Goal: Check status: Verify the current state of an ongoing process or item

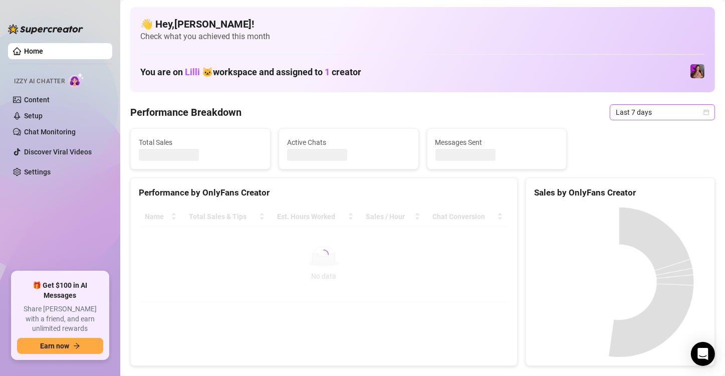
click at [632, 113] on span "Last 7 days" at bounding box center [662, 112] width 93 height 15
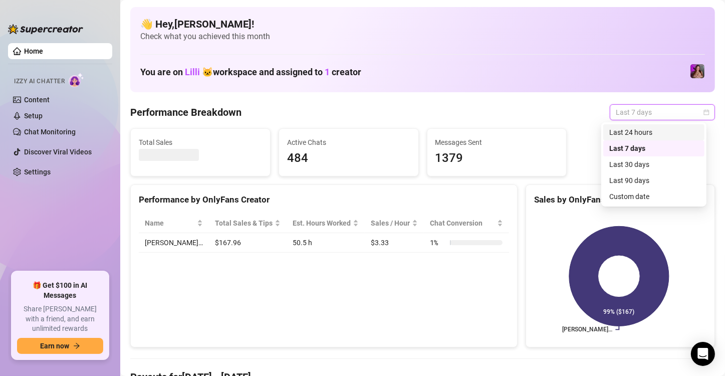
click at [641, 134] on div "Last 24 hours" at bounding box center [653, 132] width 89 height 11
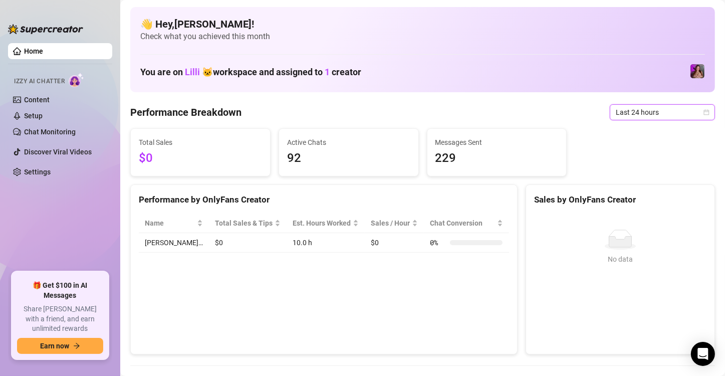
click at [626, 112] on span "Last 24 hours" at bounding box center [662, 112] width 93 height 15
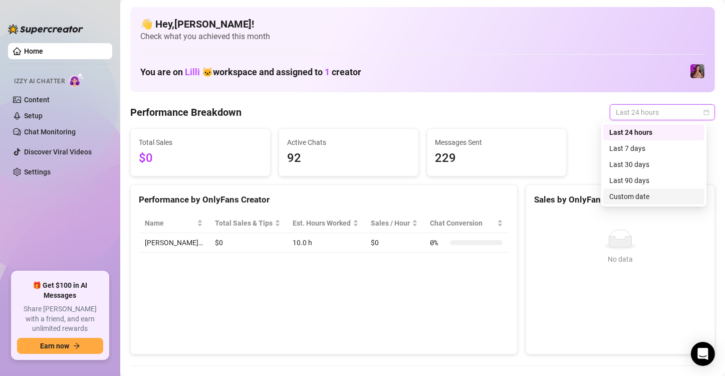
click at [631, 203] on div "Custom date" at bounding box center [653, 196] width 101 height 16
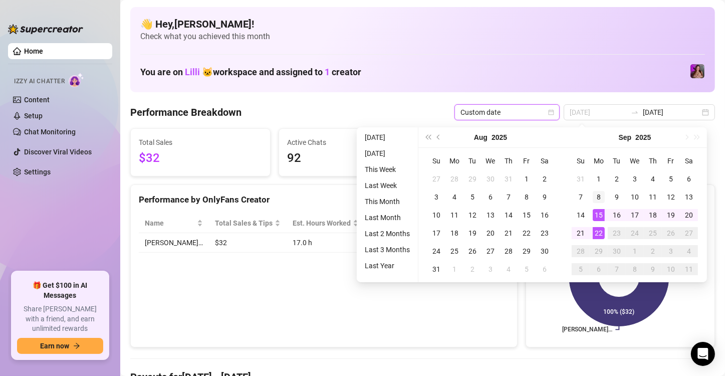
type input "[DATE]"
click at [599, 196] on div "8" at bounding box center [599, 197] width 12 height 12
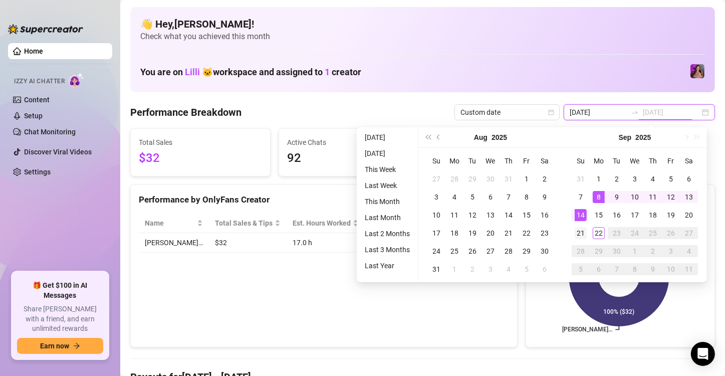
type input "[DATE]"
click at [579, 232] on div "21" at bounding box center [581, 233] width 12 height 12
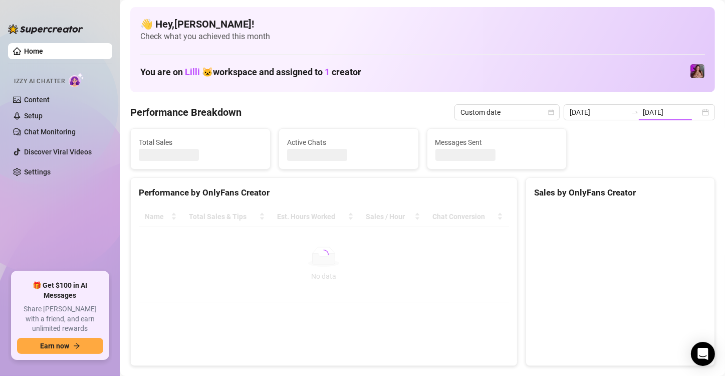
type input "[DATE]"
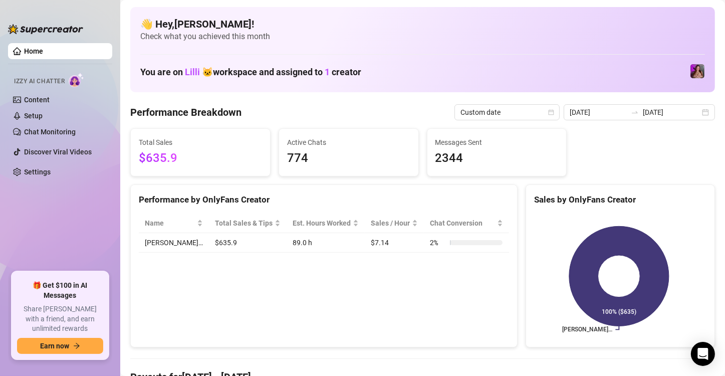
click at [294, 271] on div "Performance by OnlyFans Creator Name Total Sales & Tips Est. Hours Worked Sales…" at bounding box center [323, 265] width 387 height 163
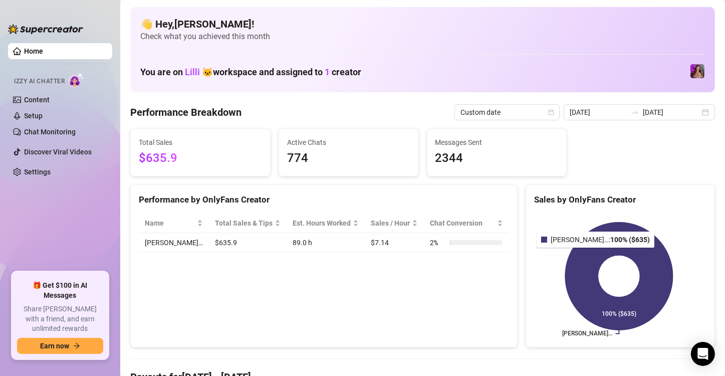
scroll to position [200, 0]
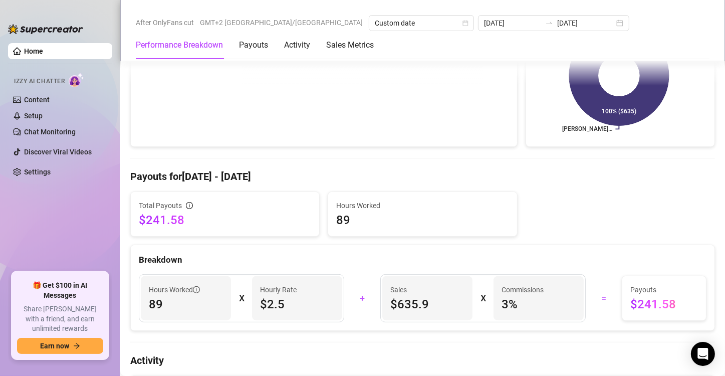
click at [585, 210] on div "Total Payouts $241.58 Hours Worked 89" at bounding box center [422, 213] width 593 height 45
